Goal: Transaction & Acquisition: Purchase product/service

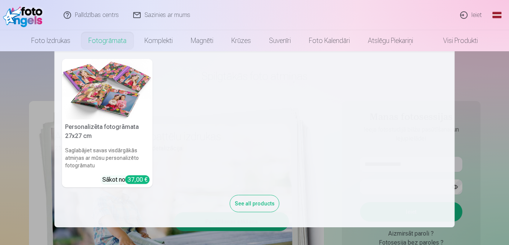
click at [76, 86] on img at bounding box center [107, 89] width 91 height 61
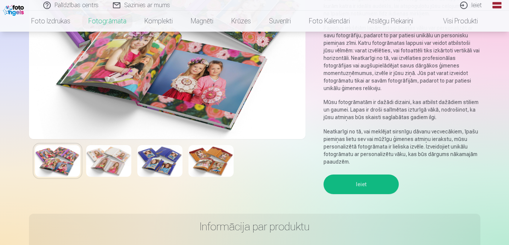
scroll to position [127, 0]
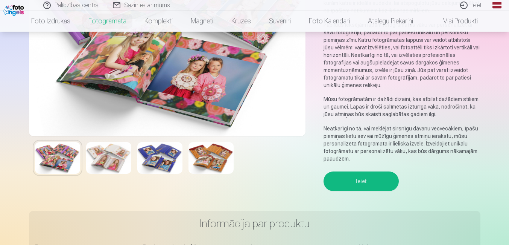
click at [157, 159] on img at bounding box center [159, 158] width 45 height 32
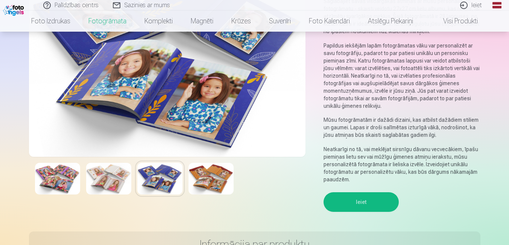
scroll to position [106, 0]
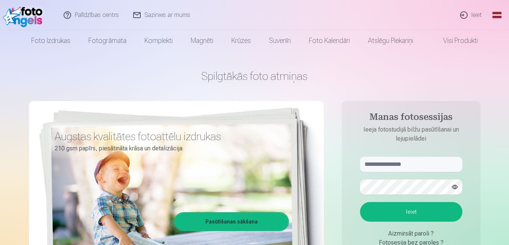
click at [455, 40] on link "Visi produkti" at bounding box center [454, 40] width 65 height 21
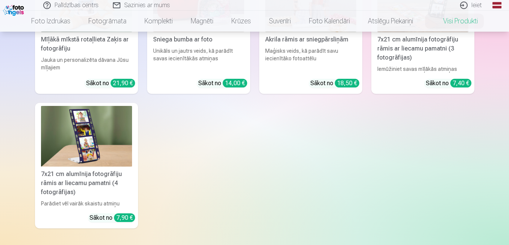
scroll to position [1653, 0]
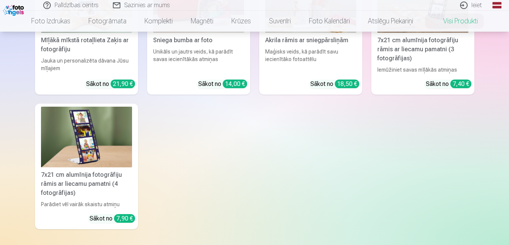
drag, startPoint x: 291, startPoint y: 91, endPoint x: 222, endPoint y: 166, distance: 101.2
click at [222, 166] on div "Personalizēts peles paliktnis ar fotoattēlu Piešķiriet savai darbvietai unikālu…" at bounding box center [255, 28] width 440 height 400
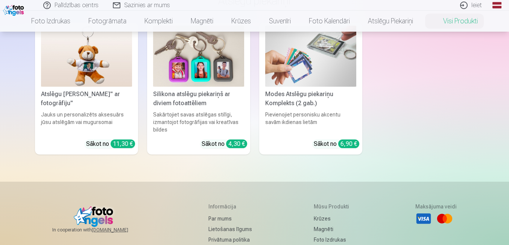
scroll to position [2181, 0]
